Goal: Task Accomplishment & Management: Use online tool/utility

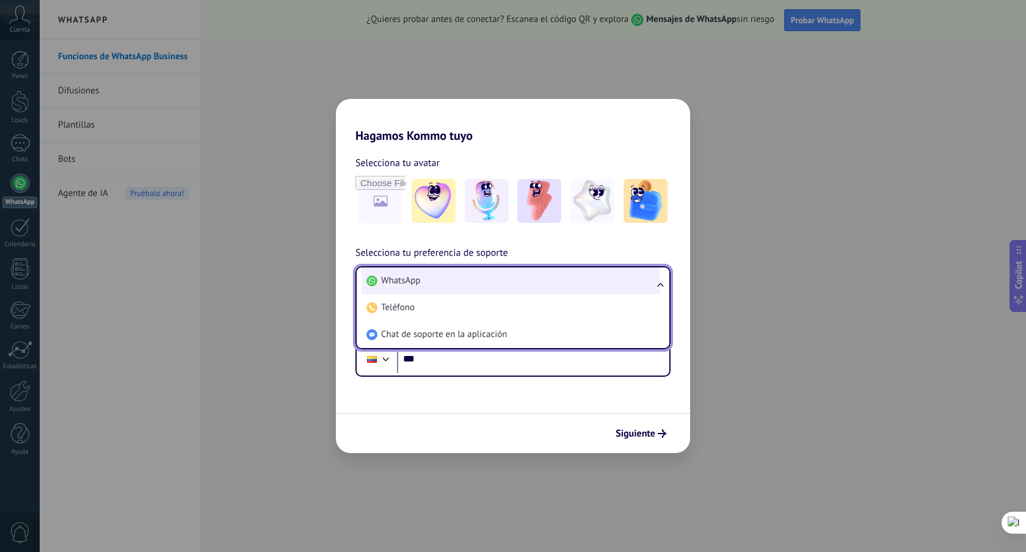
click at [479, 281] on li "WhatsApp" at bounding box center [510, 280] width 298 height 27
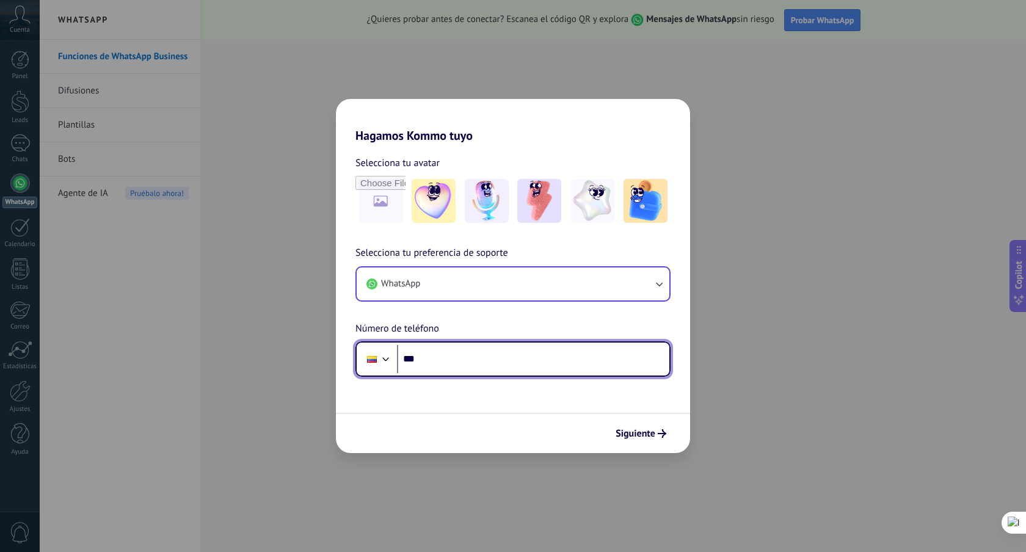
click at [444, 363] on input "***" at bounding box center [533, 359] width 272 height 28
type input "**********"
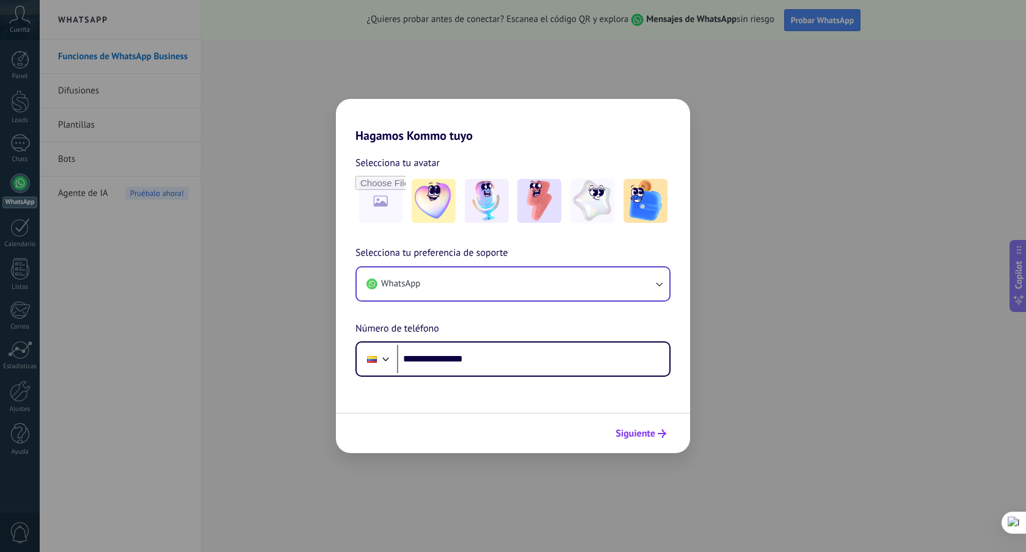
click at [627, 429] on span "Siguiente" at bounding box center [635, 433] width 40 height 9
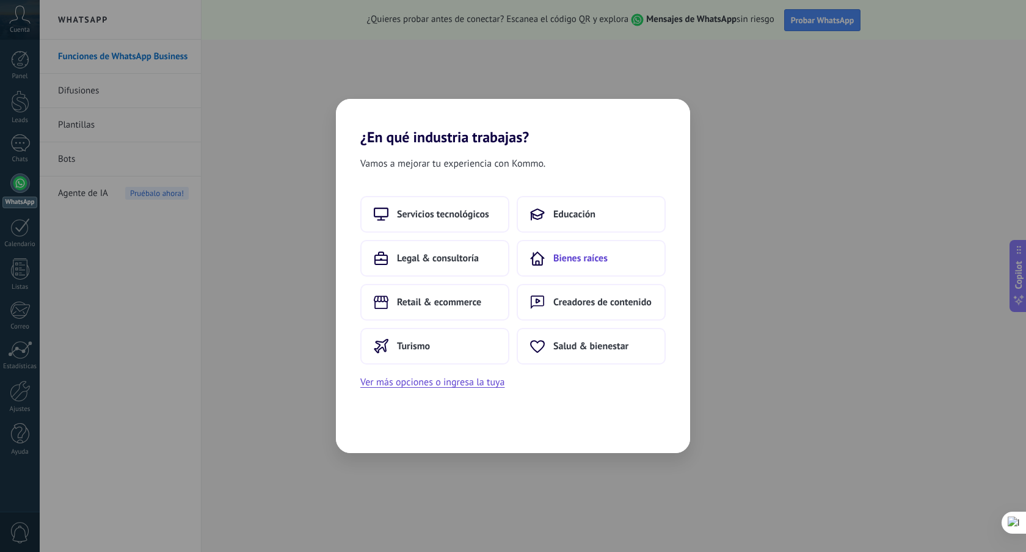
click at [557, 255] on span "Bienes raíces" at bounding box center [580, 258] width 54 height 12
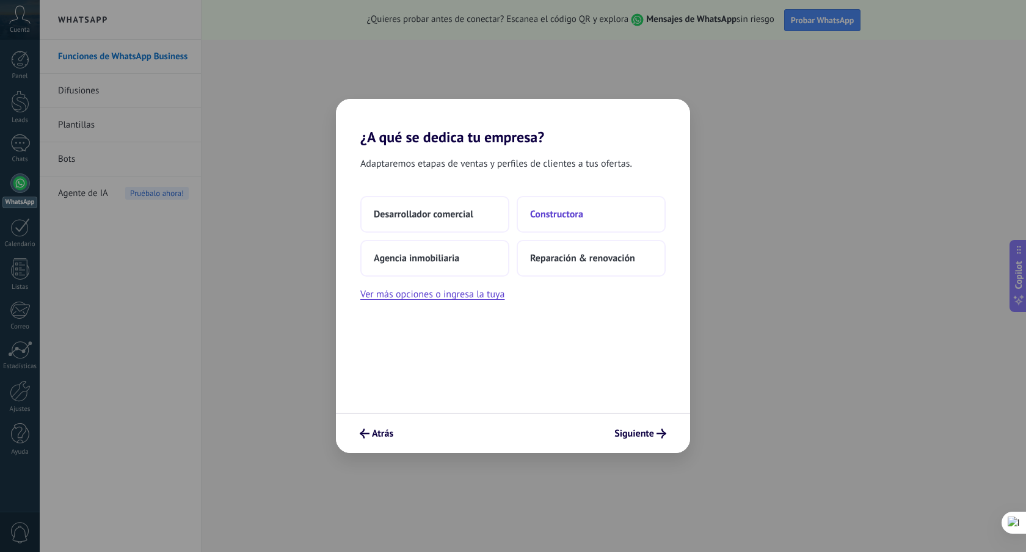
click at [541, 209] on span "Constructora" at bounding box center [556, 214] width 53 height 12
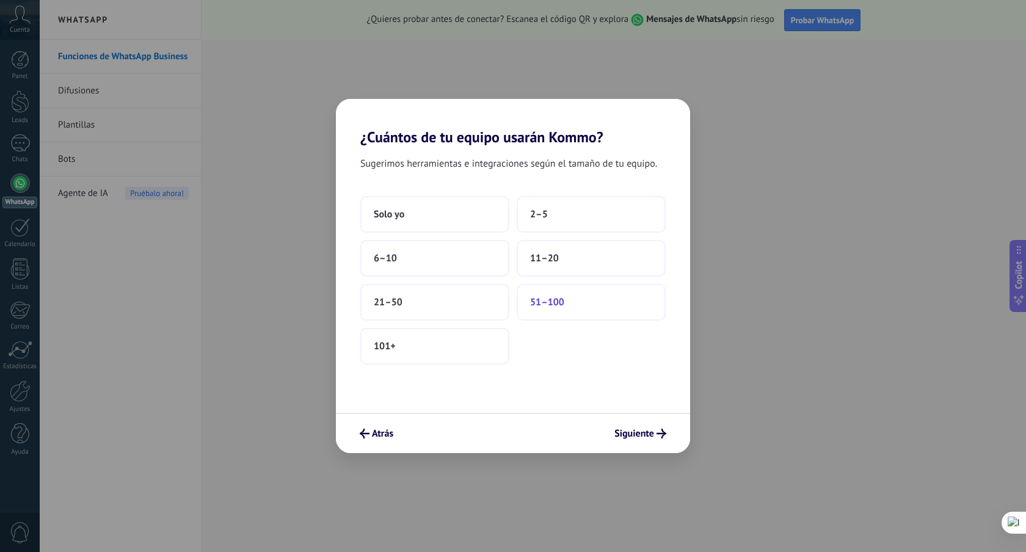
click at [547, 303] on span "51–100" at bounding box center [547, 302] width 34 height 12
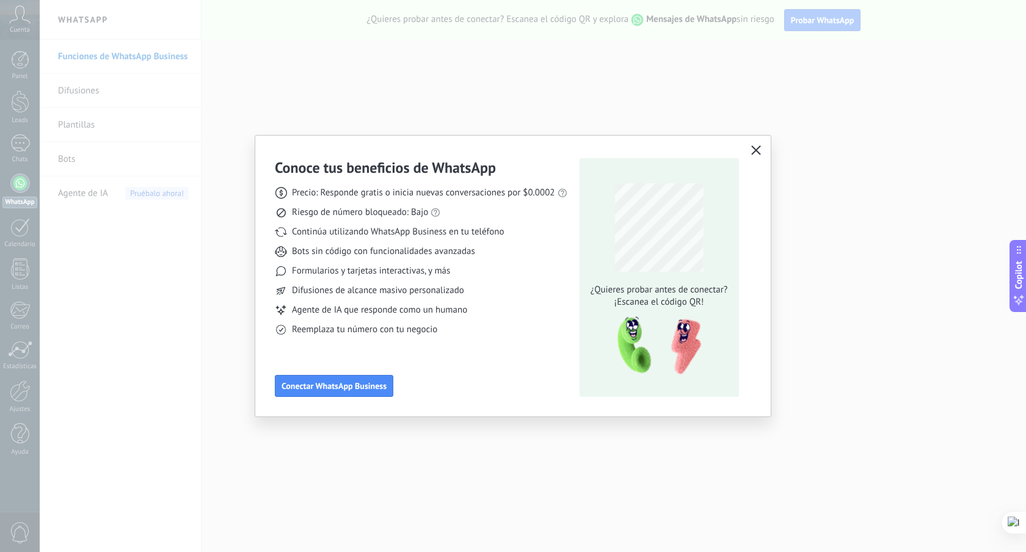
click at [755, 148] on icon "button" at bounding box center [756, 150] width 10 height 10
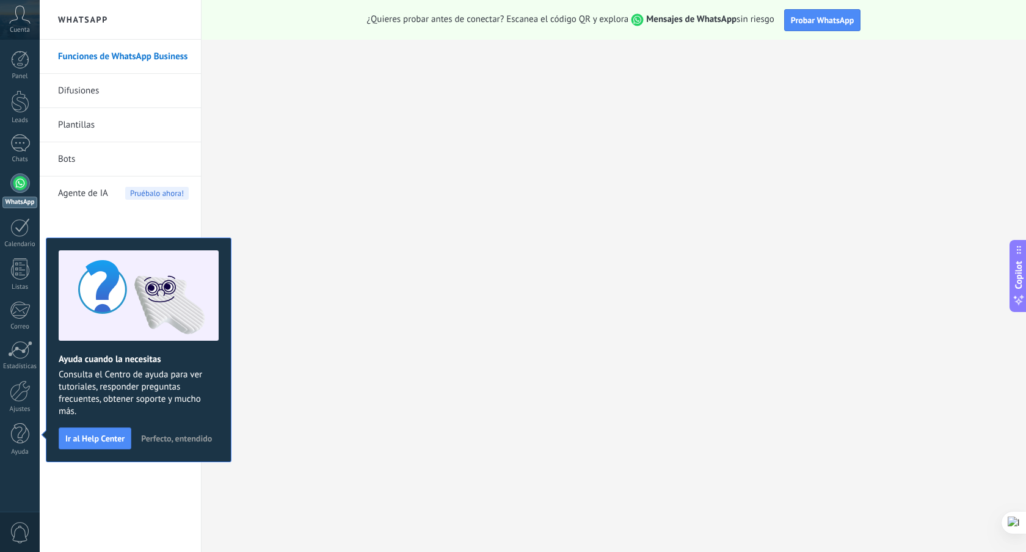
click at [160, 440] on span "Perfecto, entendido" at bounding box center [176, 438] width 71 height 9
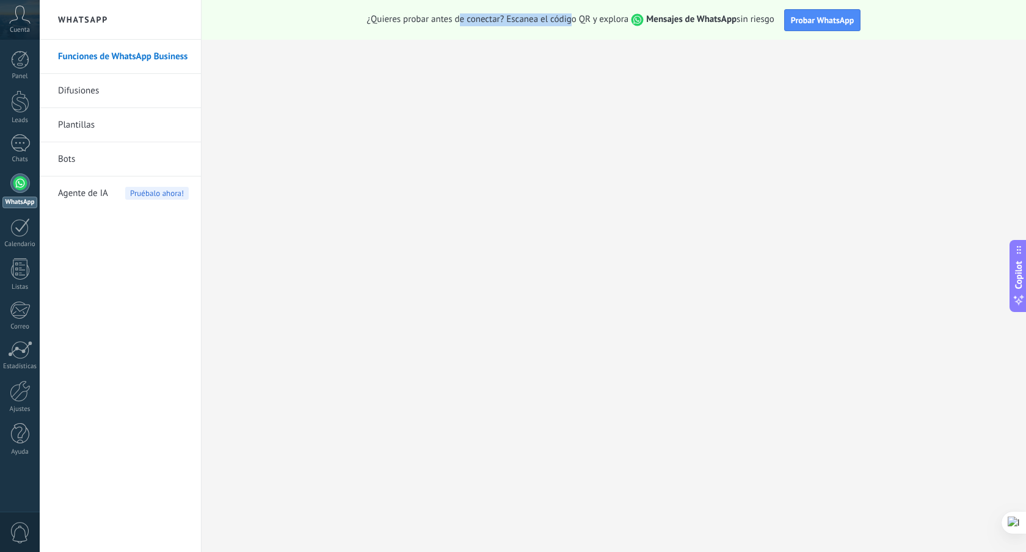
drag, startPoint x: 460, startPoint y: 17, endPoint x: 568, endPoint y: 18, distance: 108.1
click at [568, 18] on span "¿Quieres probar antes de conectar? Escanea el código QR y explora Mensajes de W…" at bounding box center [570, 19] width 407 height 13
click at [606, 20] on span "¿Quieres probar antes de conectar? Escanea el código QR y explora Mensajes de W…" at bounding box center [570, 19] width 407 height 13
click at [103, 85] on link "Difusiones" at bounding box center [123, 91] width 131 height 34
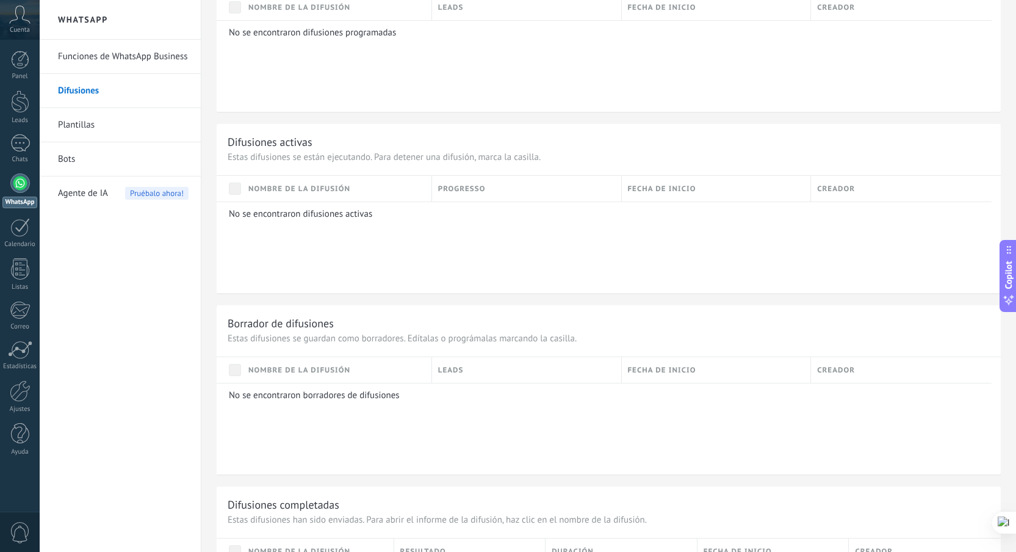
scroll to position [728, 0]
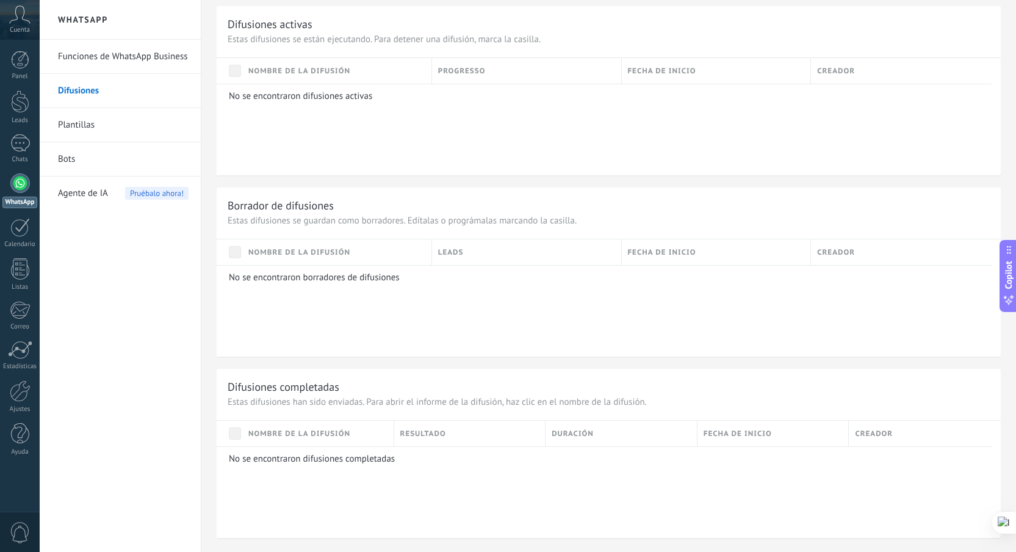
click at [85, 187] on span "Agente de IA" at bounding box center [83, 193] width 50 height 34
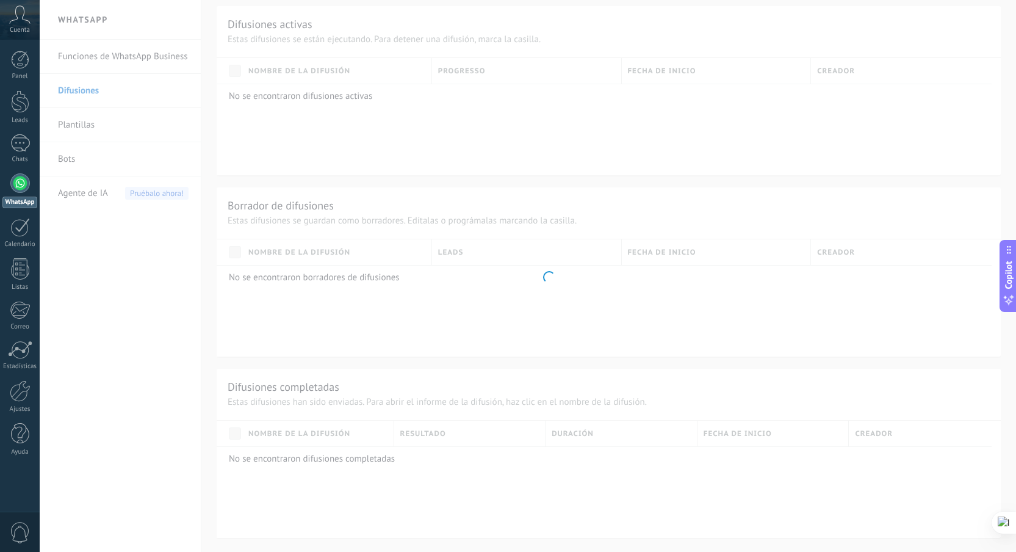
scroll to position [214, 0]
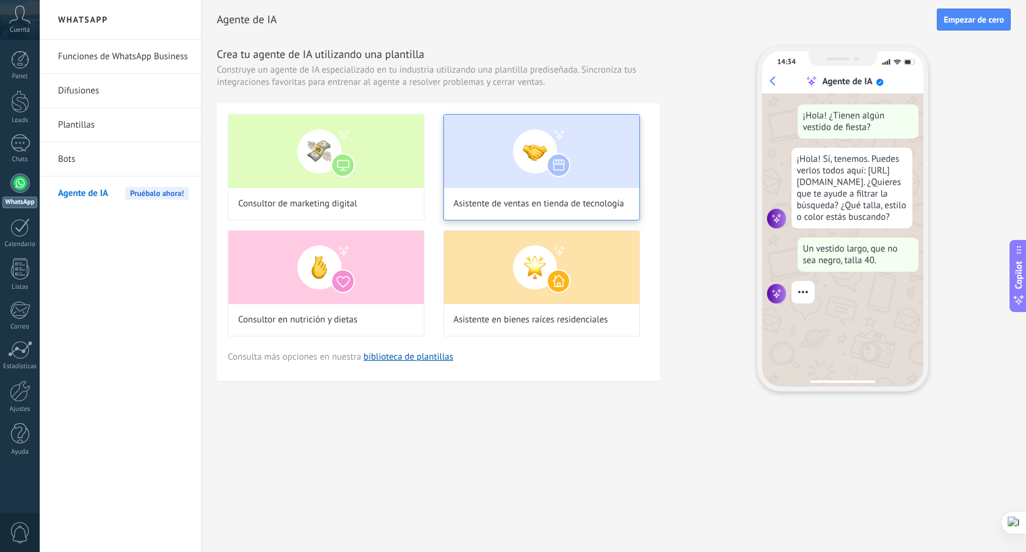
click at [530, 142] on img at bounding box center [541, 151] width 195 height 73
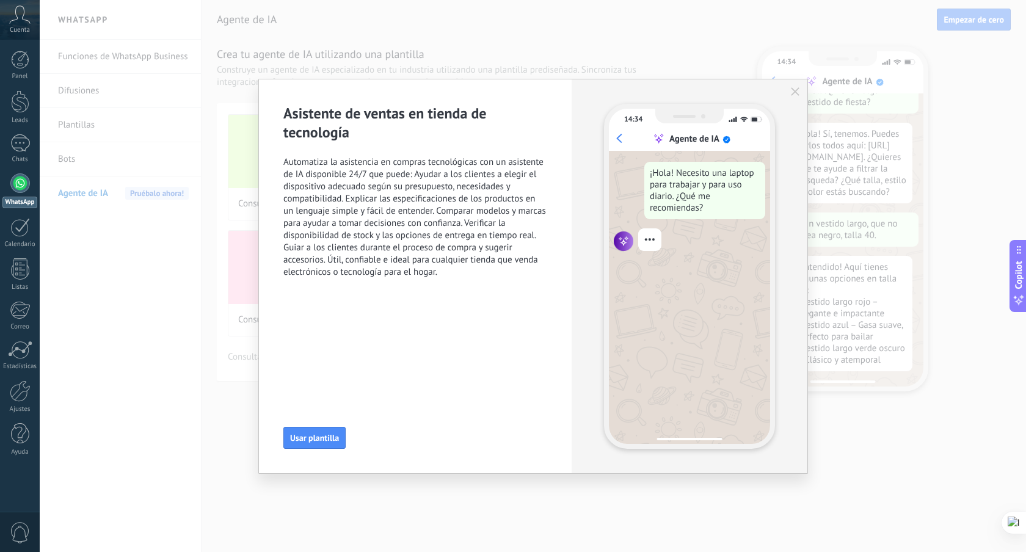
scroll to position [37, 0]
click at [313, 447] on button "Usar plantilla" at bounding box center [314, 438] width 62 height 22
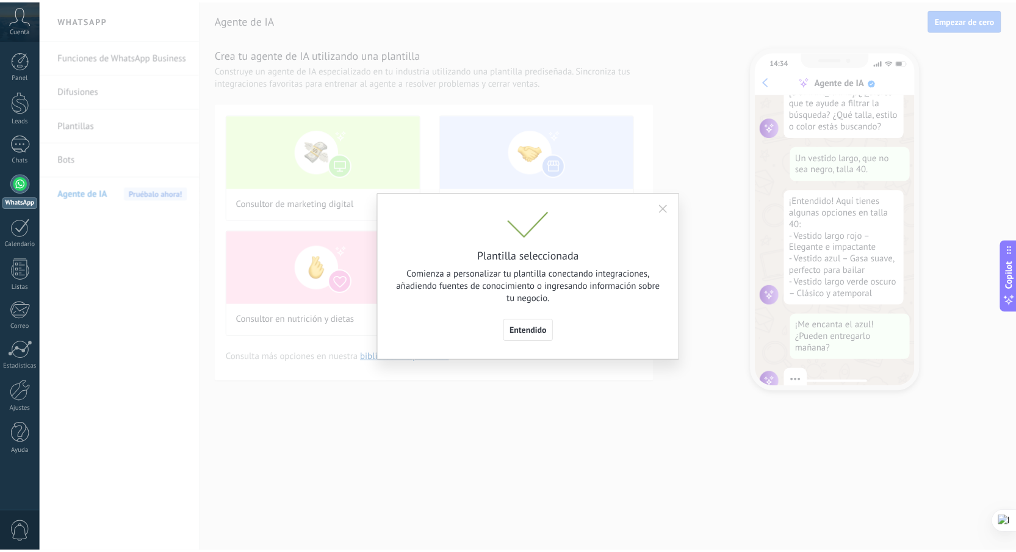
scroll to position [123, 0]
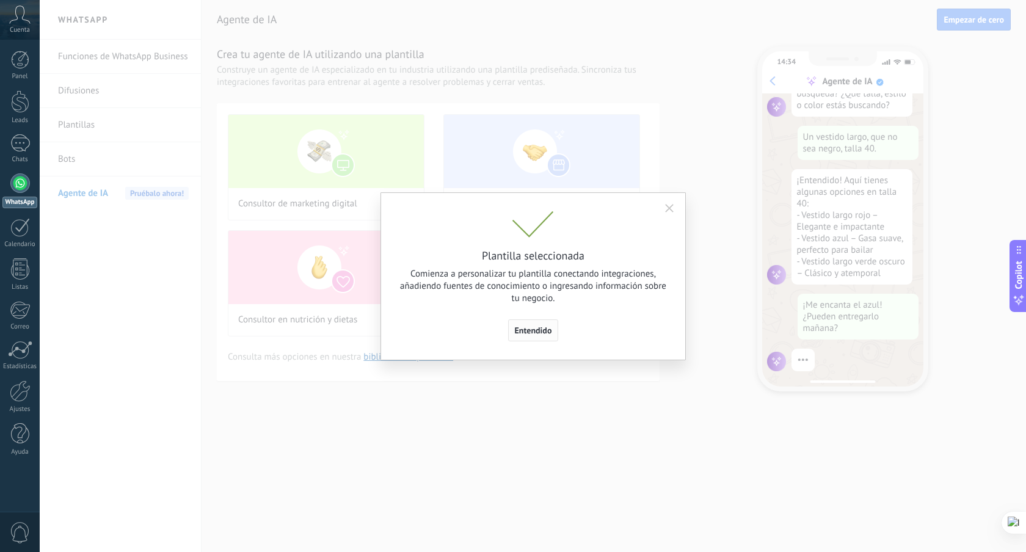
click at [529, 324] on button "Entendido" at bounding box center [533, 330] width 51 height 22
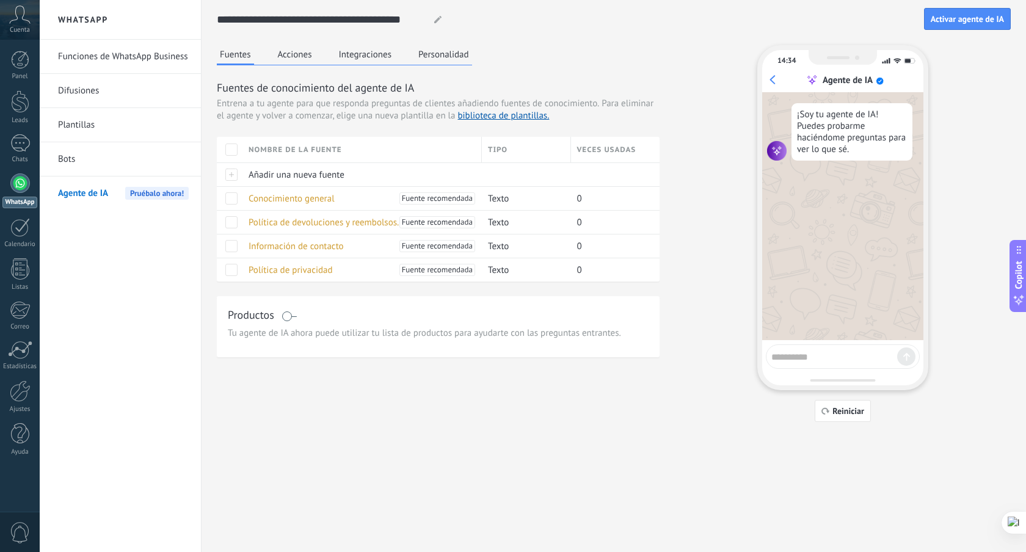
click at [18, 24] on div "Cuenta" at bounding box center [20, 20] width 40 height 40
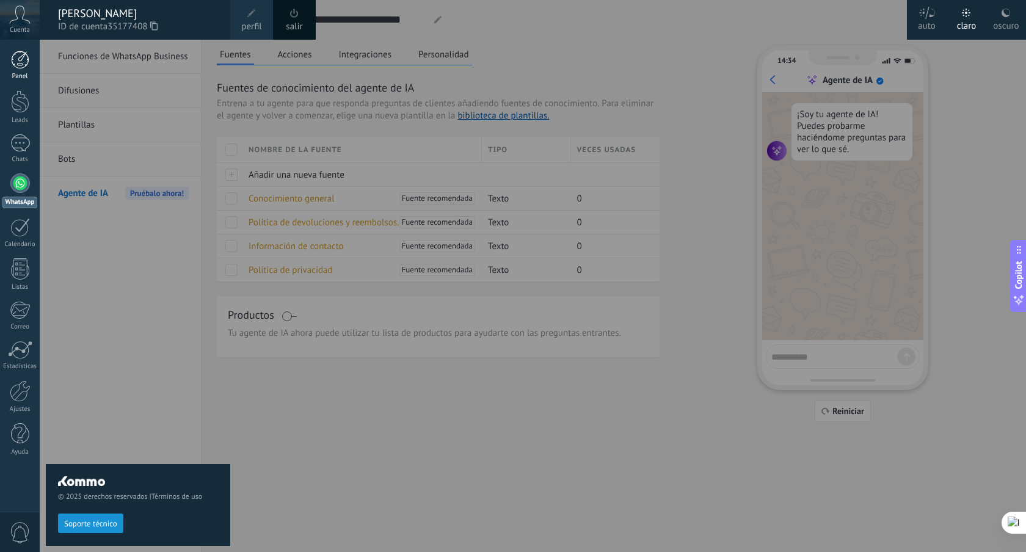
click at [23, 56] on div at bounding box center [20, 60] width 18 height 18
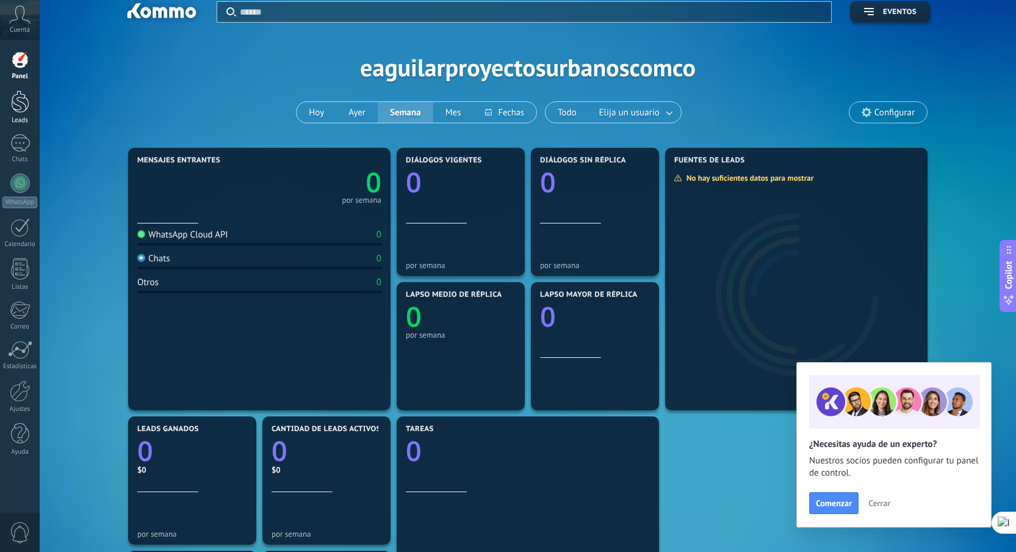
scroll to position [11, 0]
click at [13, 443] on div at bounding box center [20, 433] width 18 height 21
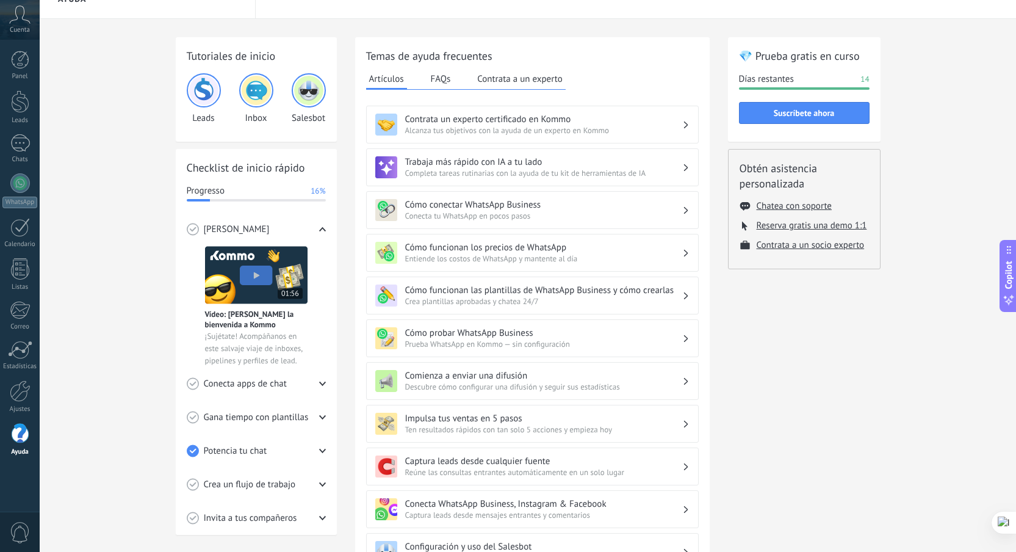
scroll to position [21, 0]
click at [769, 205] on button "Chatea con soporte" at bounding box center [794, 206] width 75 height 12
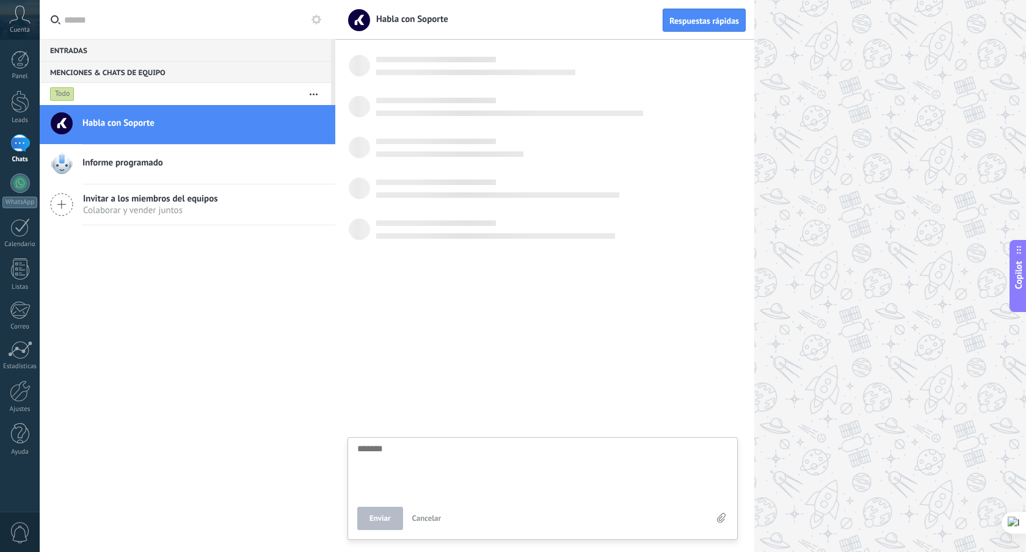
scroll to position [12, 0]
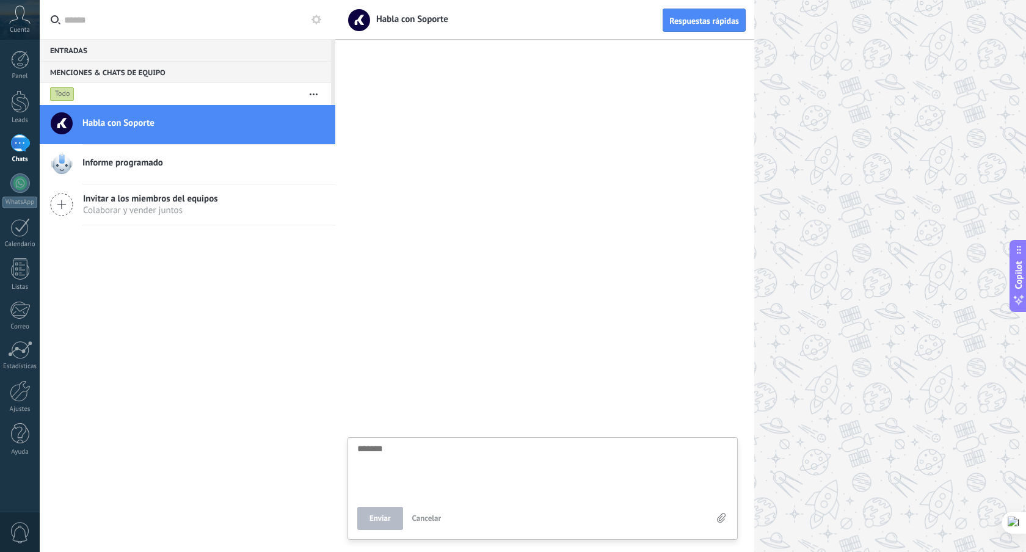
click at [21, 26] on span "Cuenta" at bounding box center [20, 30] width 20 height 8
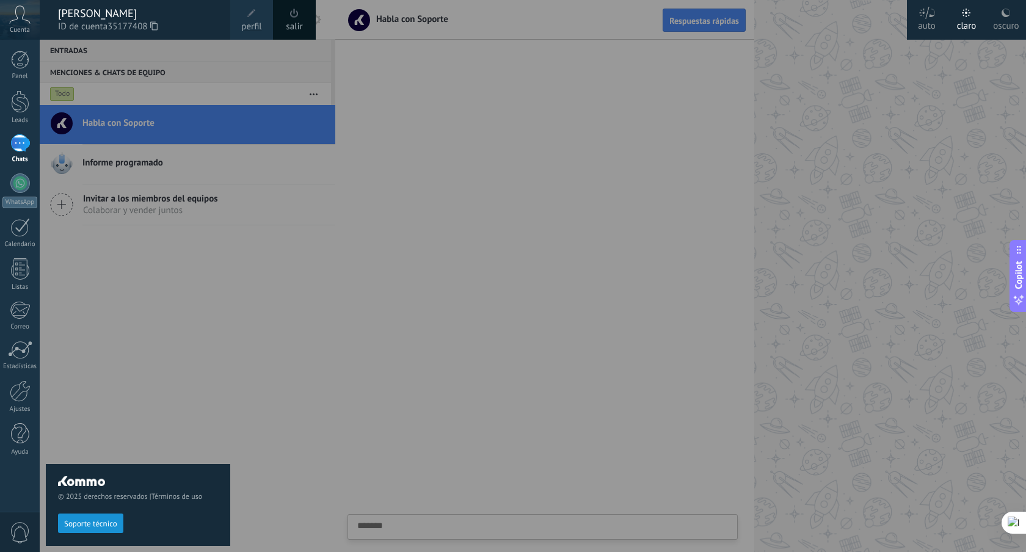
click at [293, 337] on div at bounding box center [553, 276] width 1026 height 552
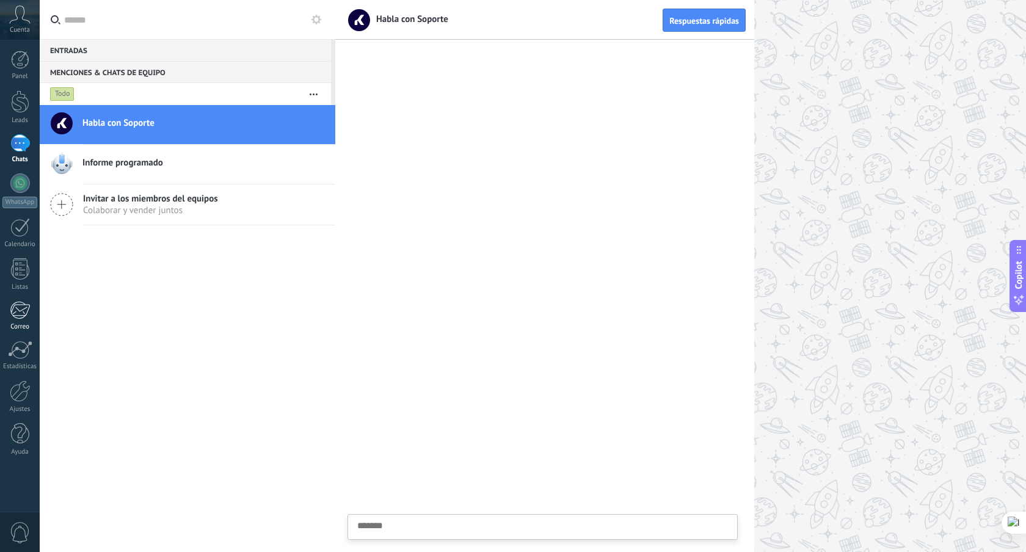
click at [12, 319] on link "Correo" at bounding box center [20, 316] width 40 height 30
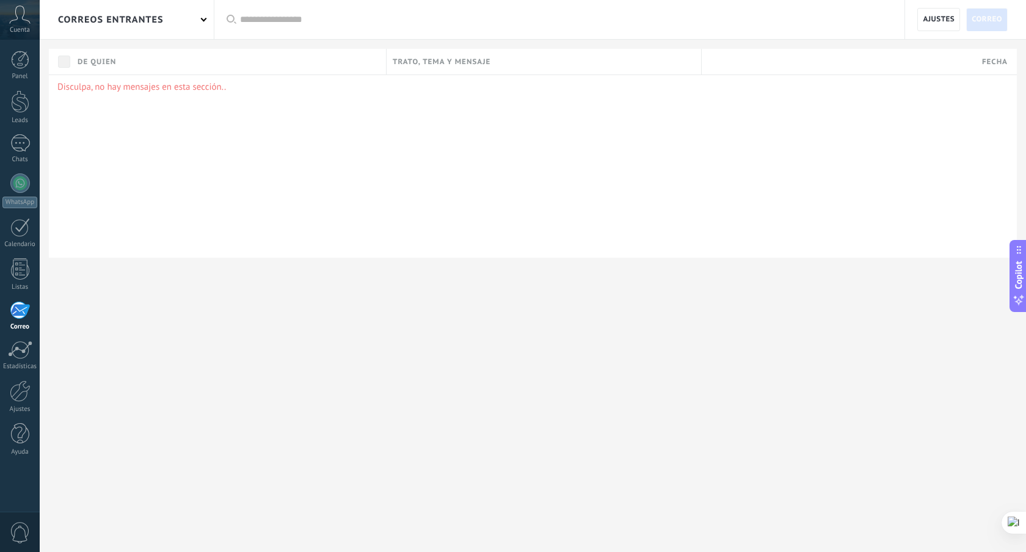
click at [16, 20] on icon at bounding box center [19, 14] width 21 height 18
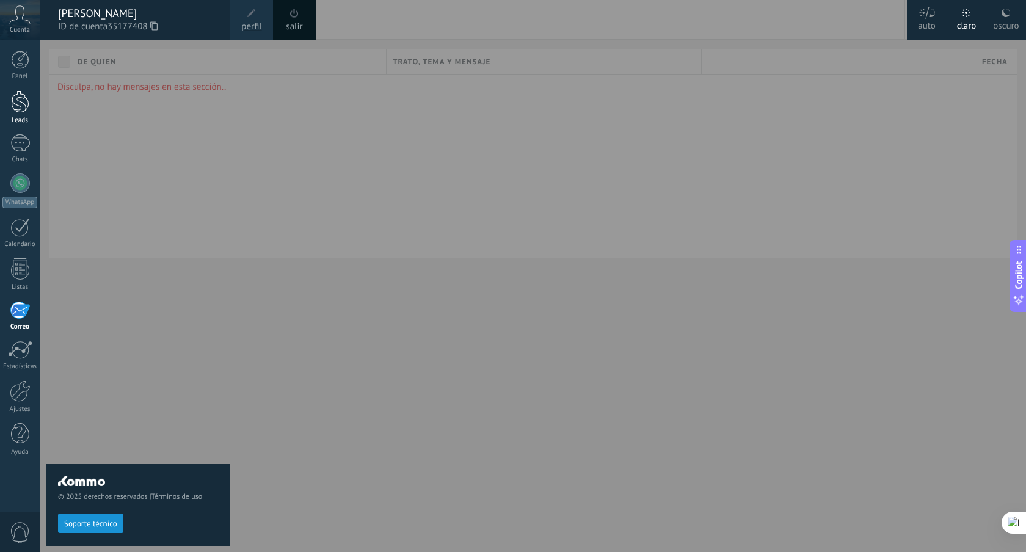
click at [17, 114] on link "Leads" at bounding box center [20, 107] width 40 height 34
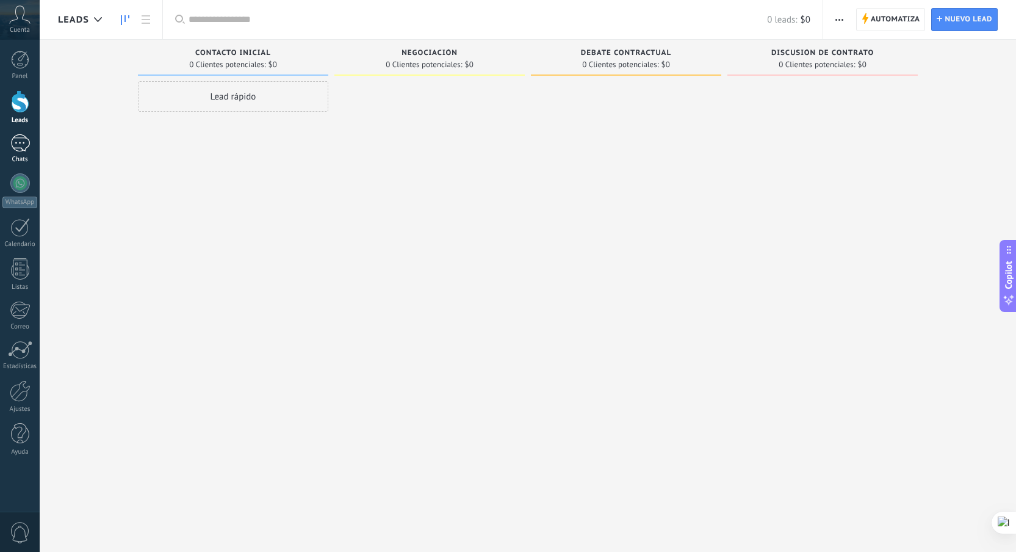
click at [18, 136] on div at bounding box center [20, 143] width 20 height 18
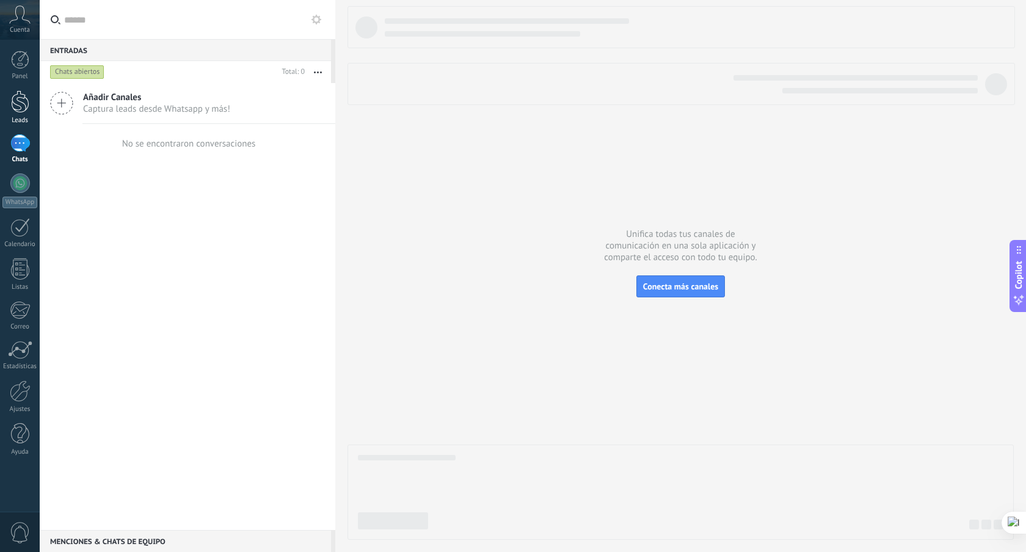
click at [16, 106] on div at bounding box center [20, 101] width 18 height 23
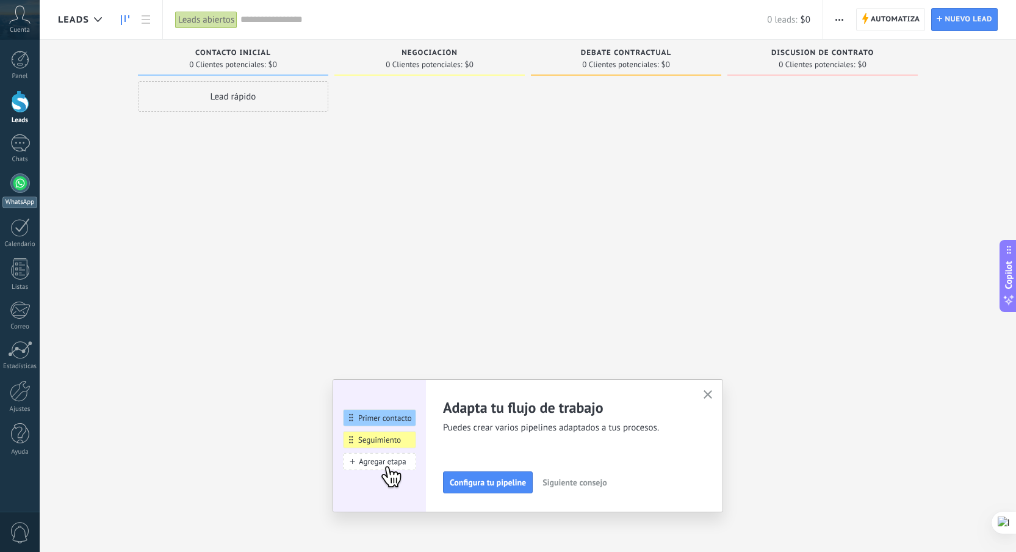
click at [14, 195] on link "WhatsApp" at bounding box center [20, 190] width 40 height 35
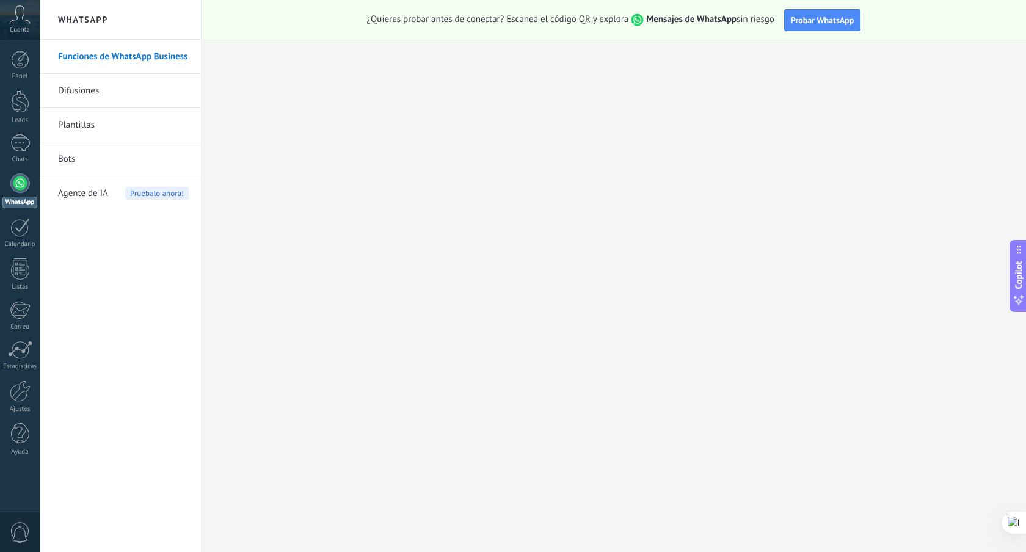
click at [121, 57] on link "Funciones de WhatsApp Business" at bounding box center [123, 57] width 131 height 34
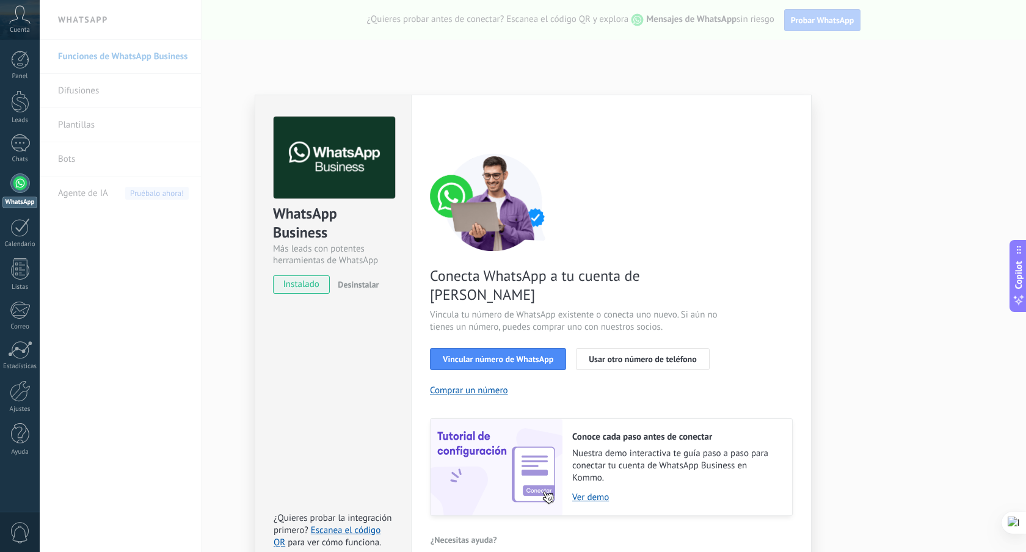
click at [835, 139] on div "WhatsApp Business Más leads con potentes herramientas de WhatsApp instalado Des…" at bounding box center [533, 276] width 986 height 552
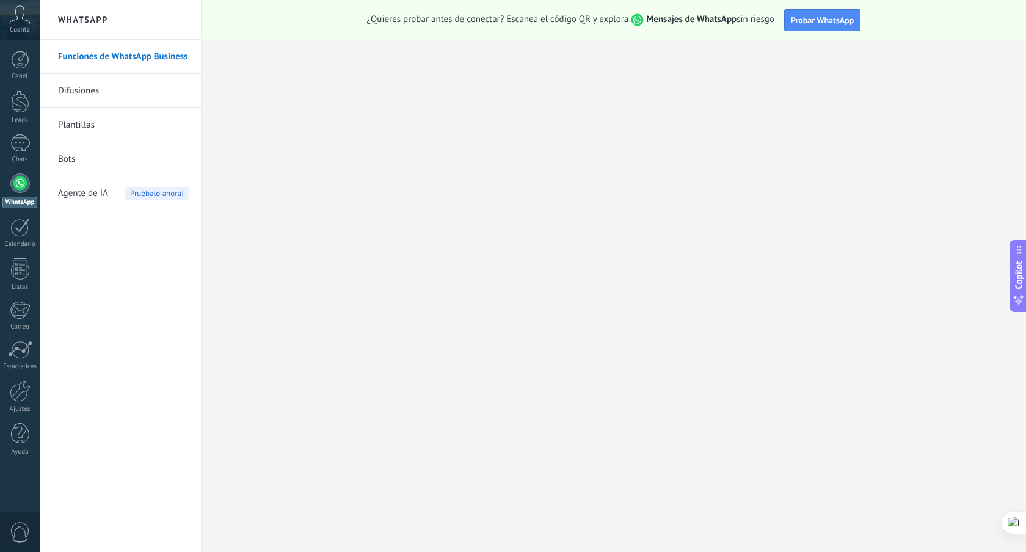
click at [73, 93] on link "Difusiones" at bounding box center [123, 91] width 131 height 34
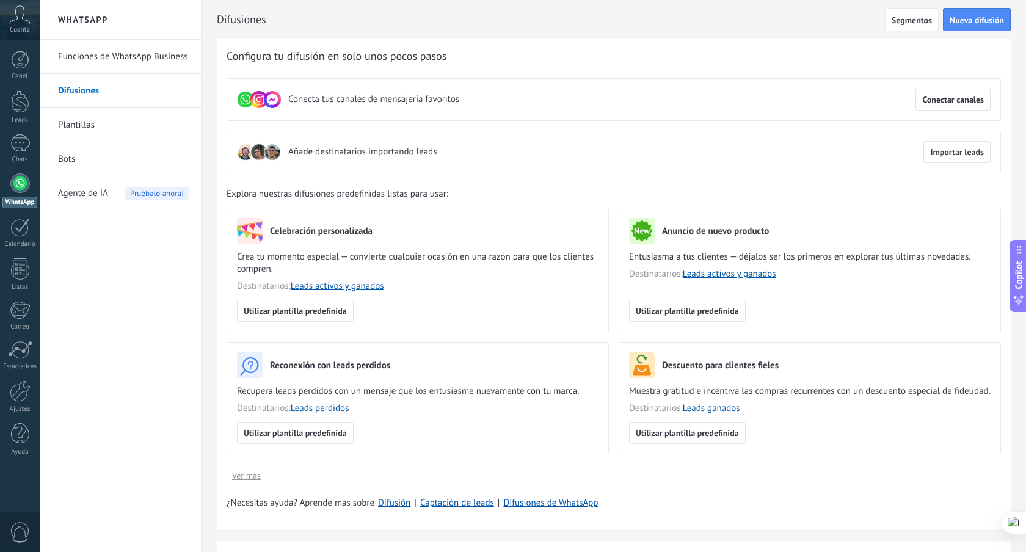
click at [106, 56] on link "Funciones de WhatsApp Business" at bounding box center [123, 57] width 131 height 34
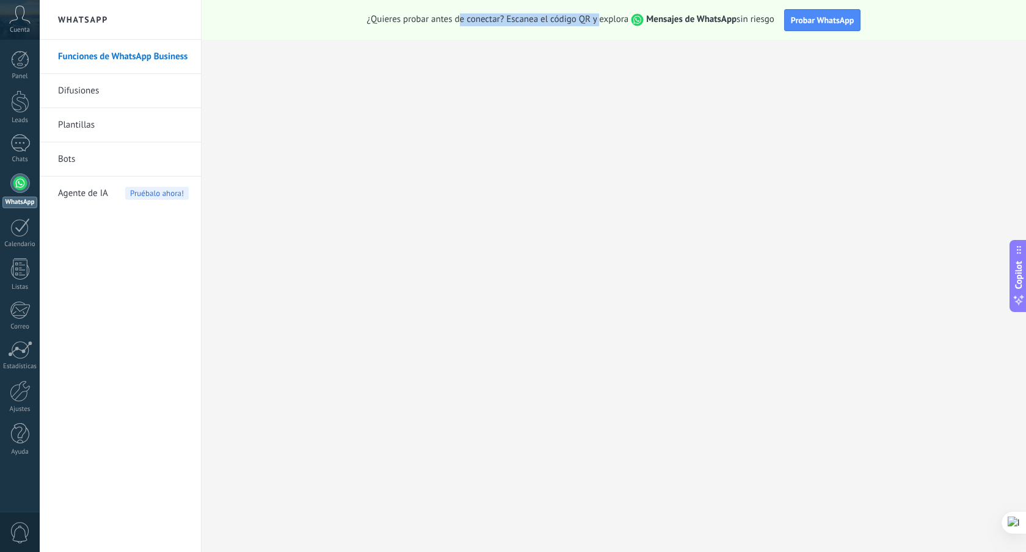
drag, startPoint x: 460, startPoint y: 18, endPoint x: 606, endPoint y: 15, distance: 145.9
click at [599, 16] on span "¿Quieres probar antes de conectar? Escanea el código QR y explora Mensajes de W…" at bounding box center [570, 19] width 407 height 13
click at [610, 15] on span "¿Quieres probar antes de conectar? Escanea el código QR y explora Mensajes de W…" at bounding box center [570, 19] width 407 height 13
click at [831, 15] on span "Probar WhatsApp" at bounding box center [822, 20] width 63 height 11
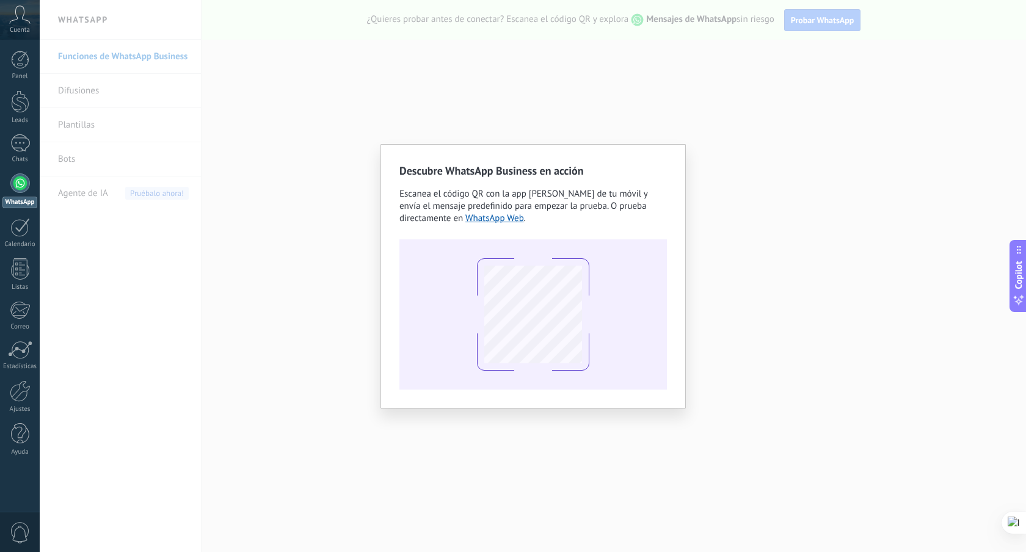
click at [809, 318] on div "Descubre WhatsApp Business en acción Escanea el código QR con la app [PERSON_NA…" at bounding box center [533, 276] width 986 height 552
